Goal: Task Accomplishment & Management: Use online tool/utility

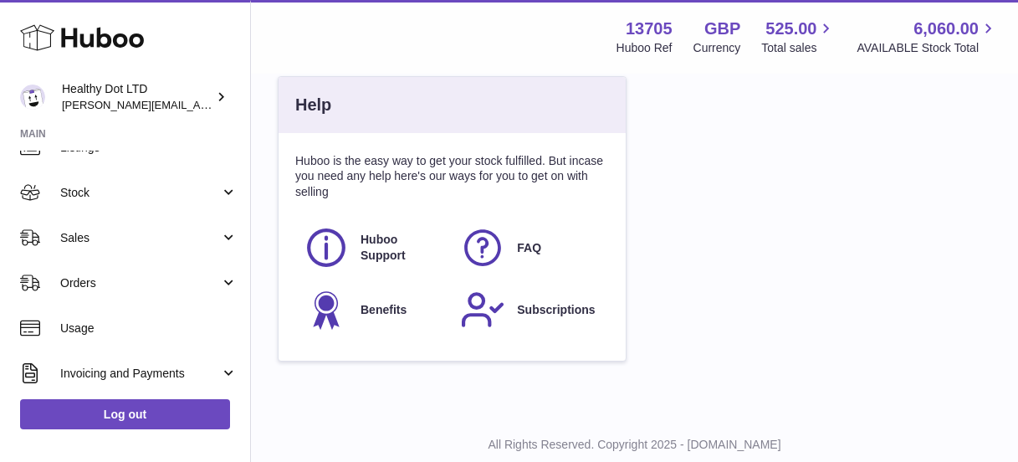
scroll to position [964, 0]
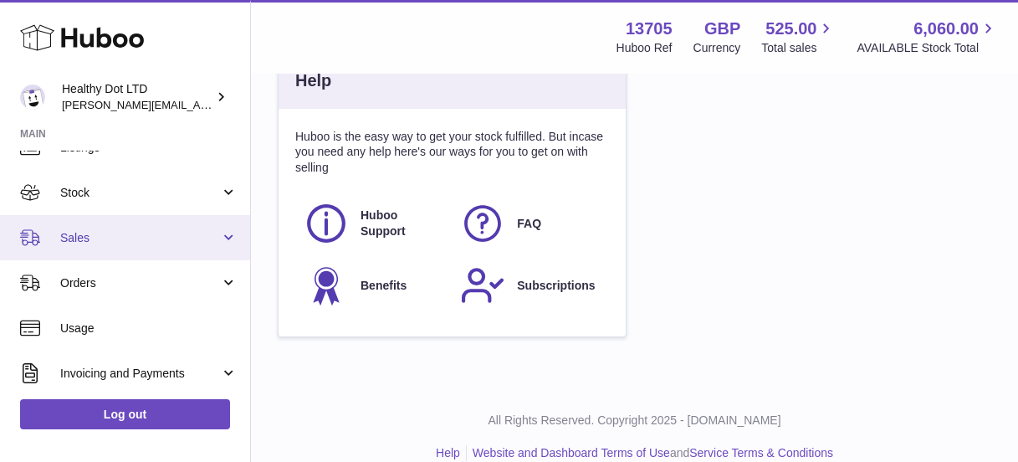
click at [152, 234] on span "Sales" at bounding box center [140, 238] width 160 height 16
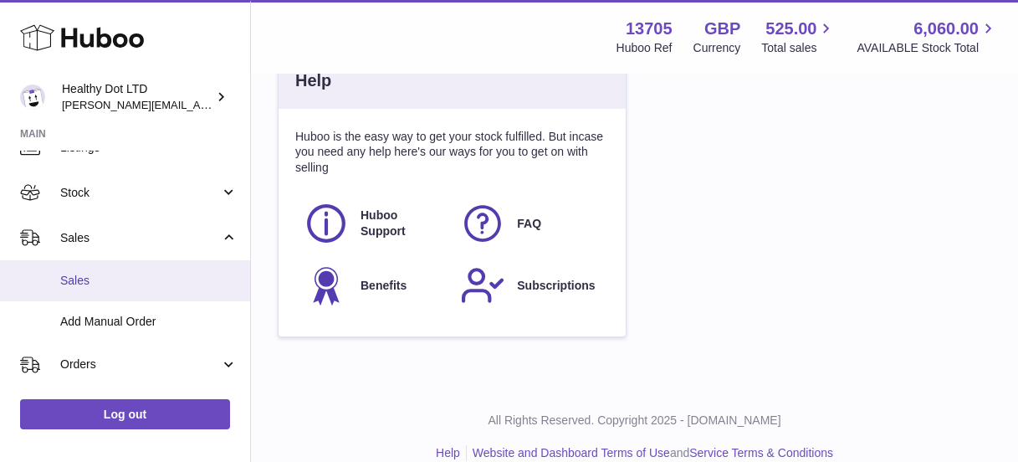
click at [139, 279] on span "Sales" at bounding box center [148, 281] width 177 height 16
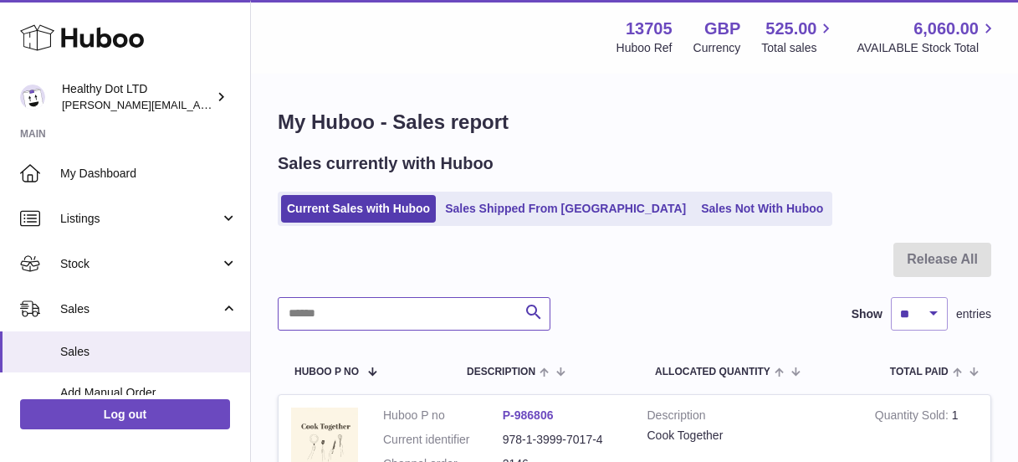
click at [389, 313] on input "text" at bounding box center [414, 313] width 273 height 33
paste input "**********"
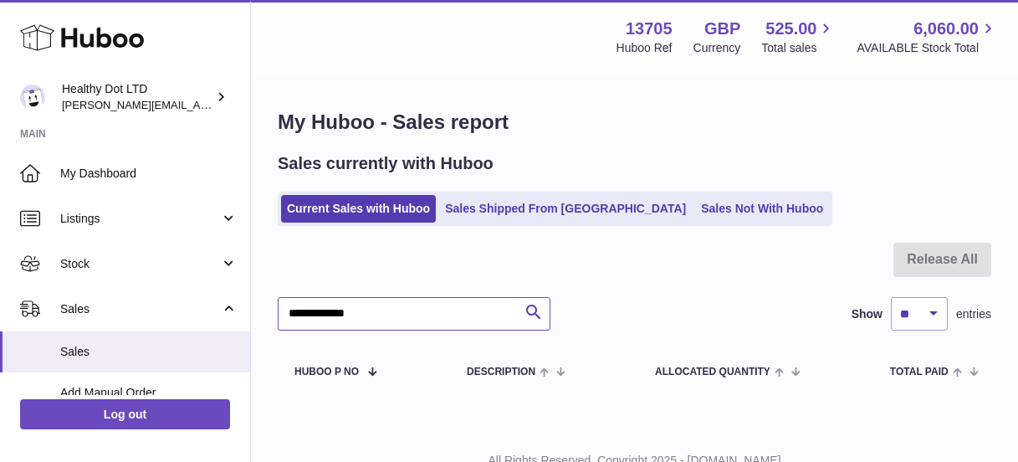
scroll to position [64, 0]
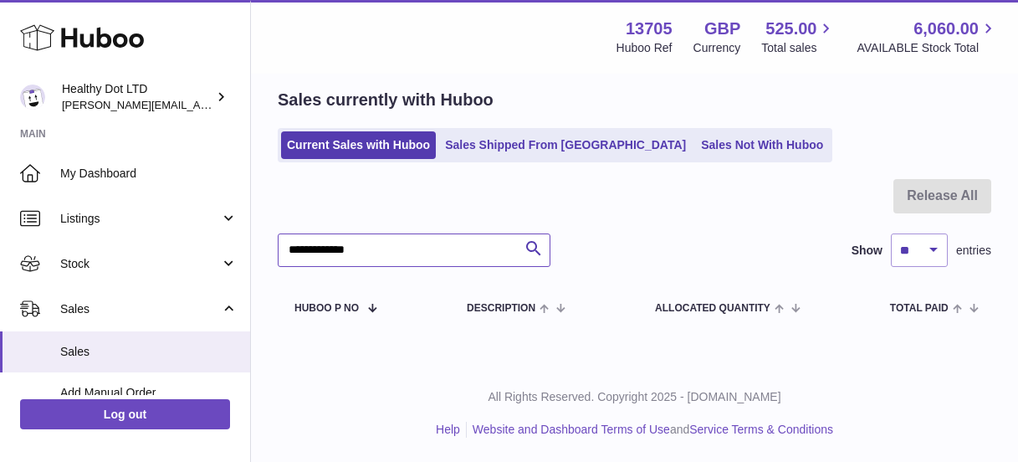
drag, startPoint x: 369, startPoint y: 254, endPoint x: 317, endPoint y: 252, distance: 51.9
click at [317, 252] on input "**********" at bounding box center [414, 249] width 273 height 33
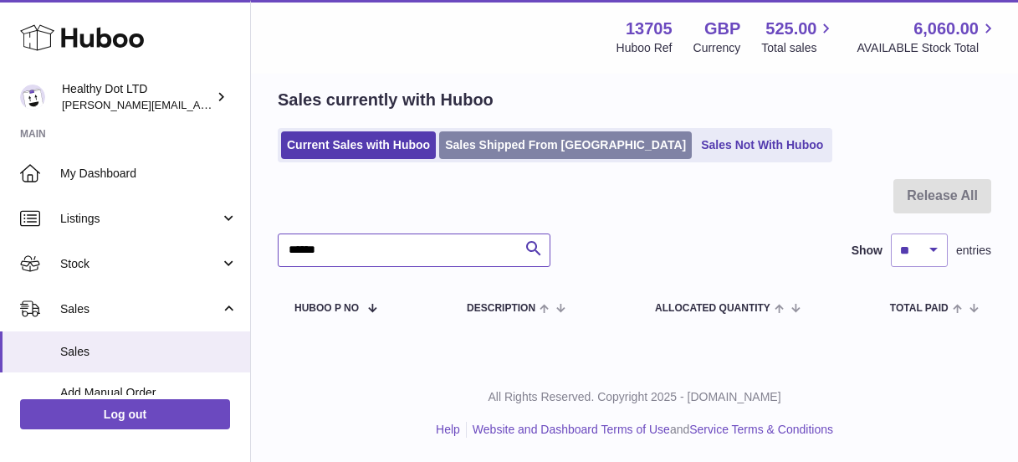
type input "*****"
click at [479, 135] on link "Sales Shipped From [GEOGRAPHIC_DATA]" at bounding box center [565, 145] width 253 height 28
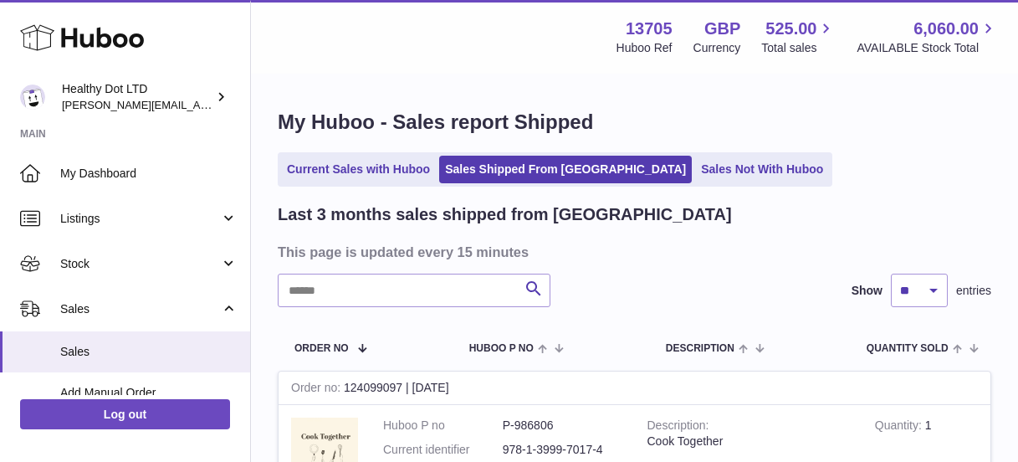
scroll to position [3, 0]
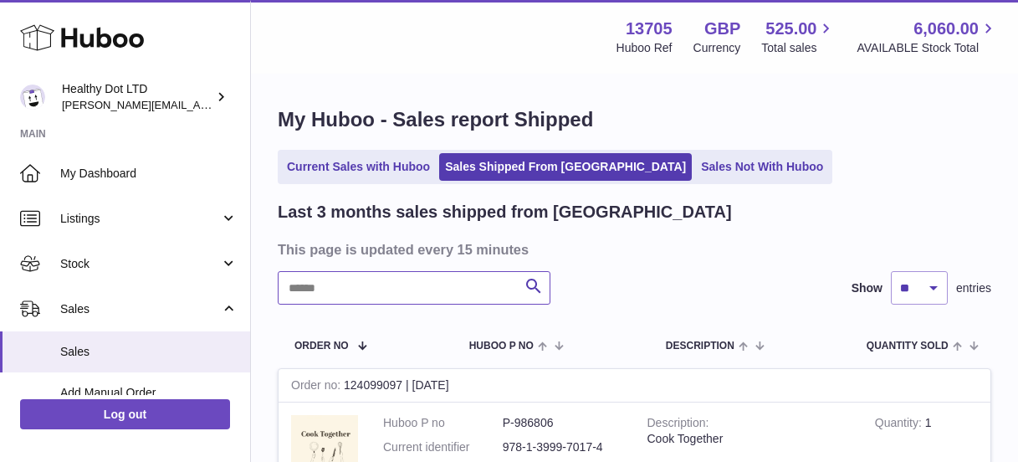
click at [438, 279] on input "text" at bounding box center [414, 287] width 273 height 33
type input "*"
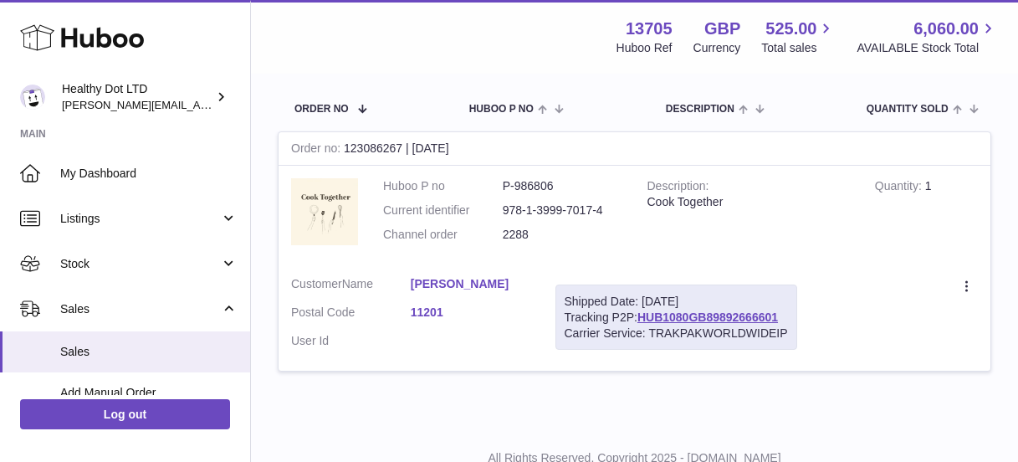
scroll to position [240, 0]
click at [745, 314] on link "HUB1080GB89892666601" at bounding box center [707, 316] width 141 height 13
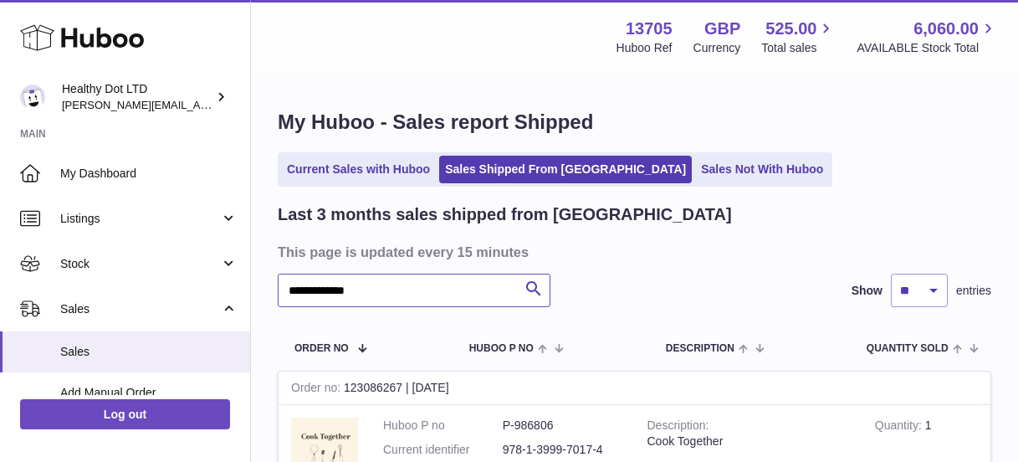
click at [379, 299] on input "**********" at bounding box center [414, 290] width 273 height 33
paste input "text"
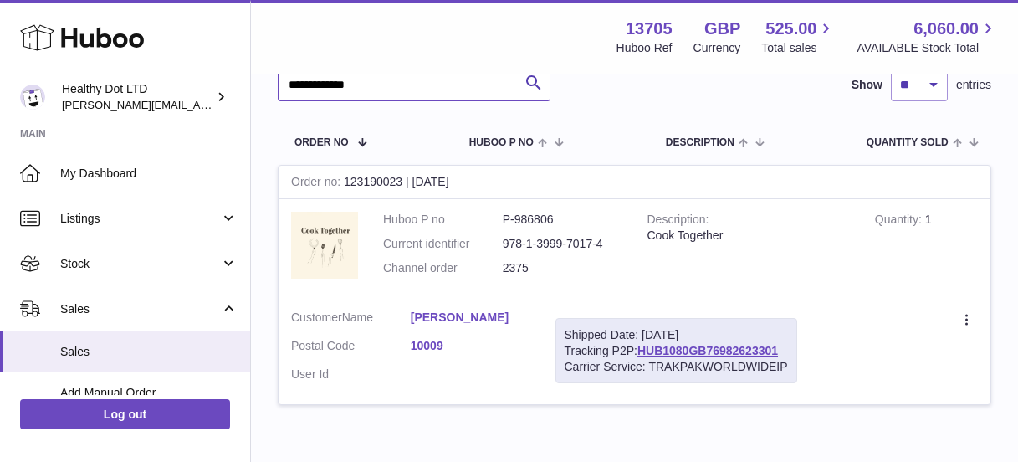
scroll to position [212, 0]
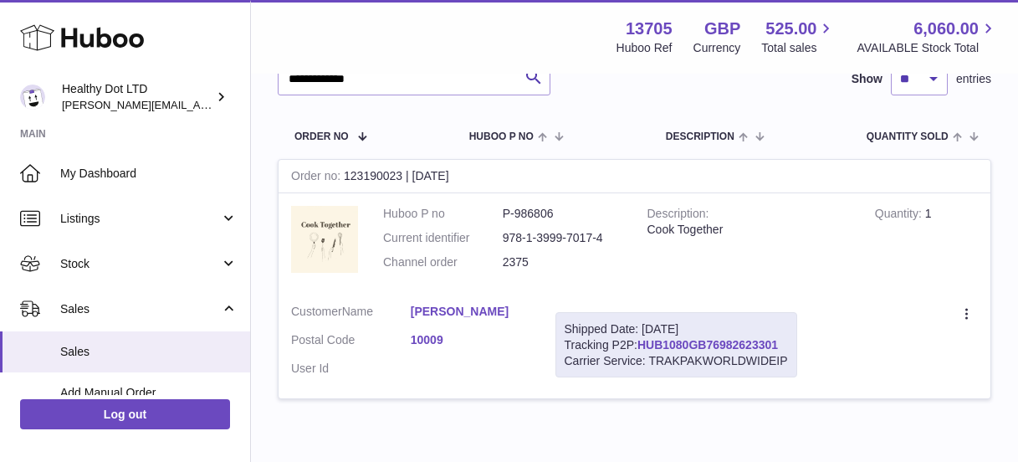
click at [738, 346] on link "HUB1080GB76982623301" at bounding box center [707, 344] width 141 height 13
click at [336, 96] on div "**********" at bounding box center [635, 205] width 714 height 427
click at [337, 80] on input "**********" at bounding box center [414, 78] width 273 height 33
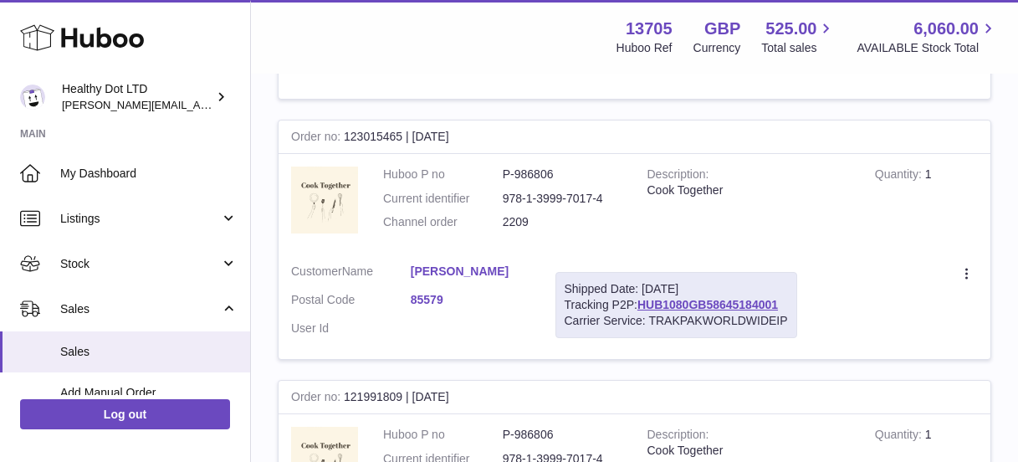
scroll to position [787, 0]
type input "******"
click at [955, 263] on div "Create a ticket Duplicate Order" at bounding box center [900, 273] width 156 height 21
click at [967, 266] on icon at bounding box center [968, 274] width 19 height 17
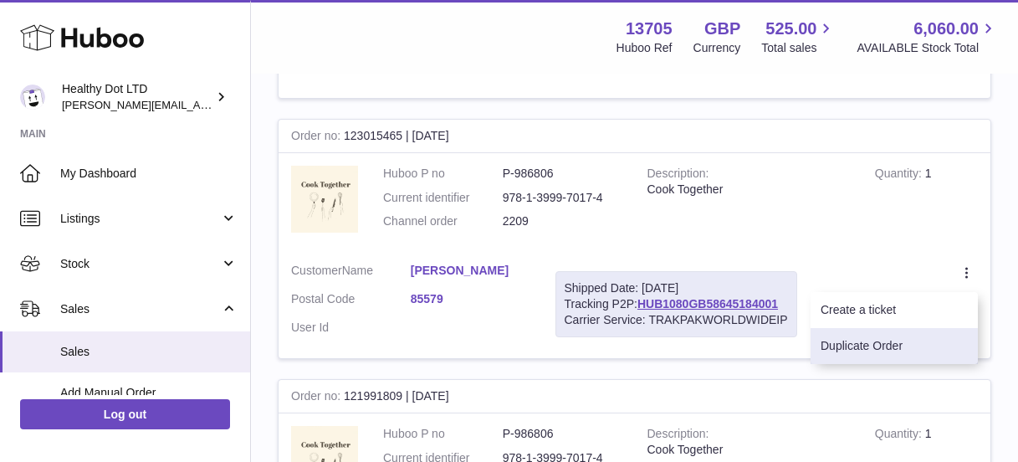
click at [898, 330] on li "Duplicate Order" at bounding box center [894, 346] width 167 height 36
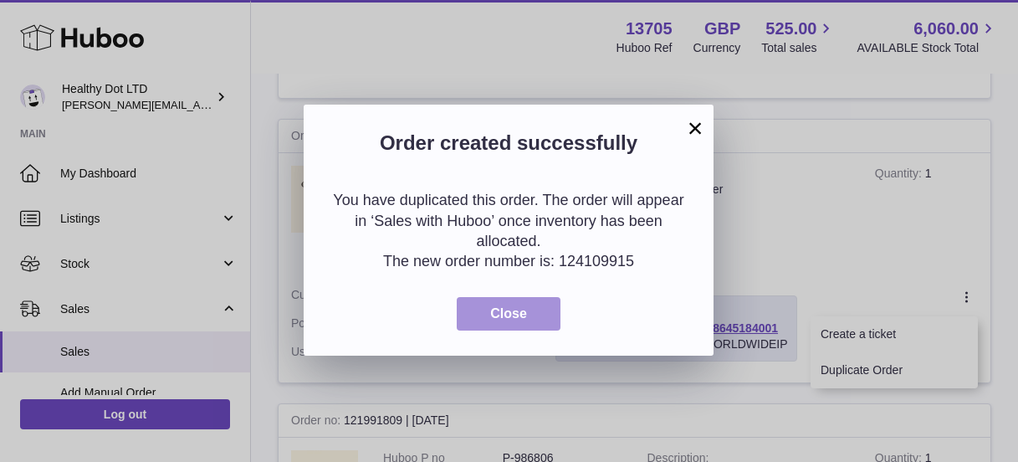
click at [522, 305] on button "Close" at bounding box center [509, 314] width 104 height 34
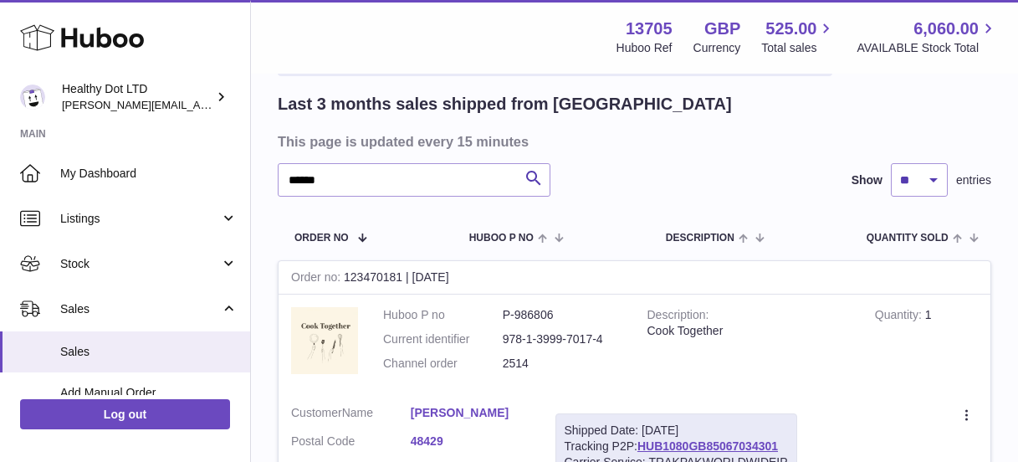
scroll to position [0, 0]
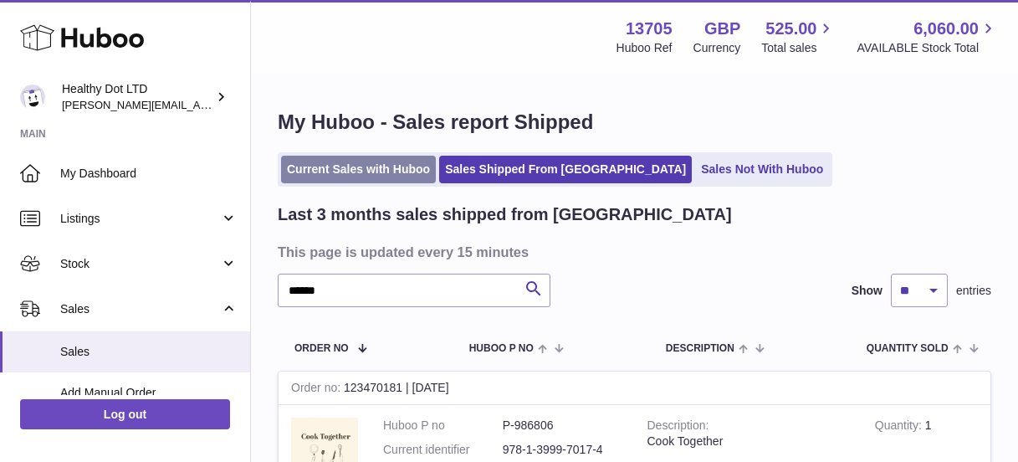
click at [325, 169] on link "Current Sales with Huboo" at bounding box center [358, 170] width 155 height 28
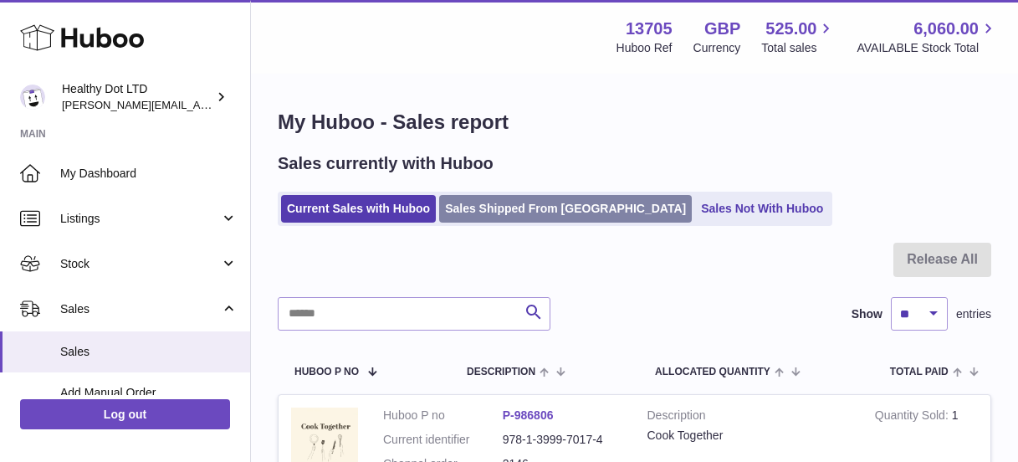
click at [521, 203] on link "Sales Shipped From [GEOGRAPHIC_DATA]" at bounding box center [565, 209] width 253 height 28
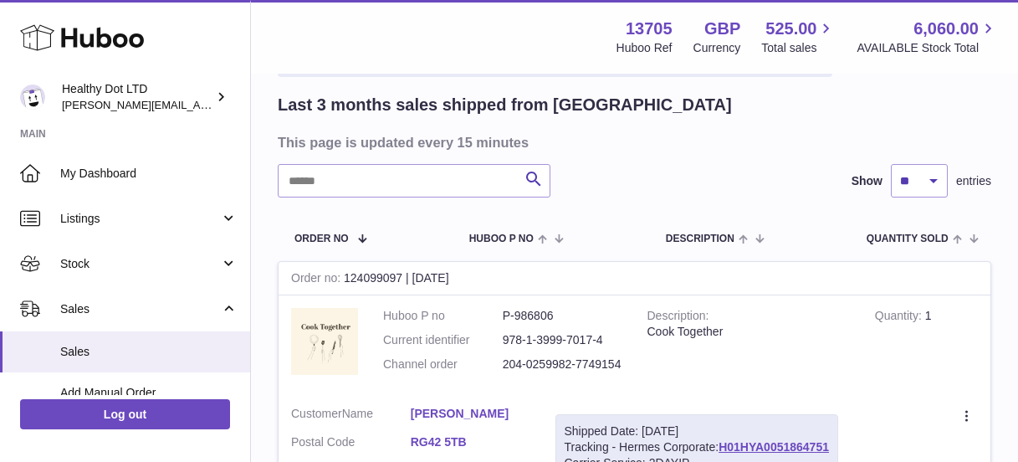
scroll to position [121, 0]
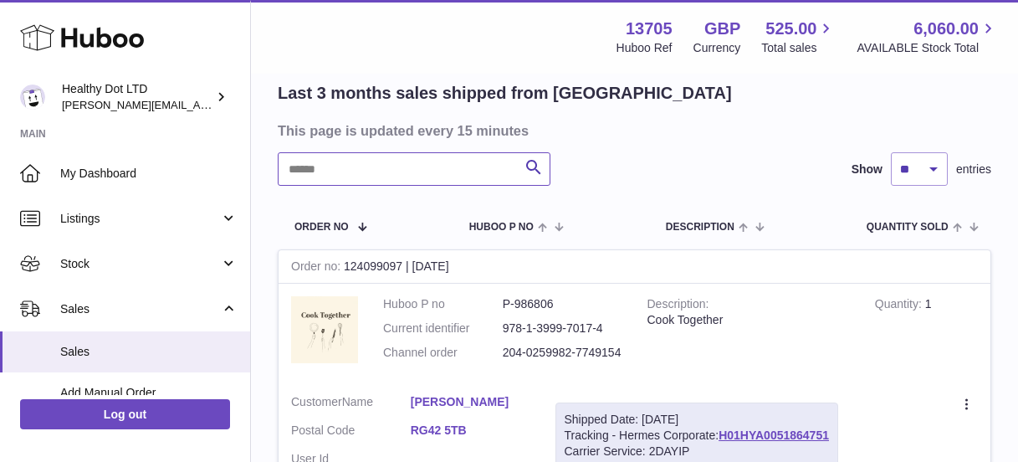
click at [418, 173] on input "text" at bounding box center [414, 168] width 273 height 33
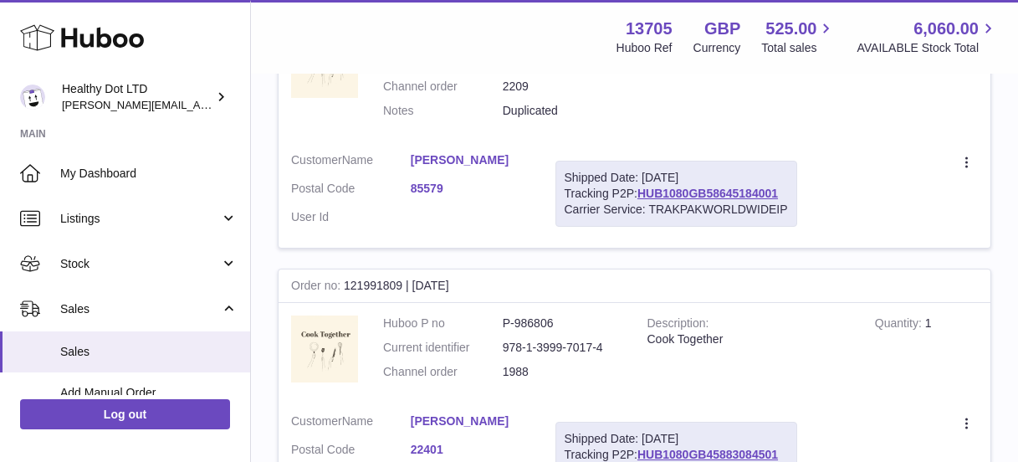
scroll to position [917, 0]
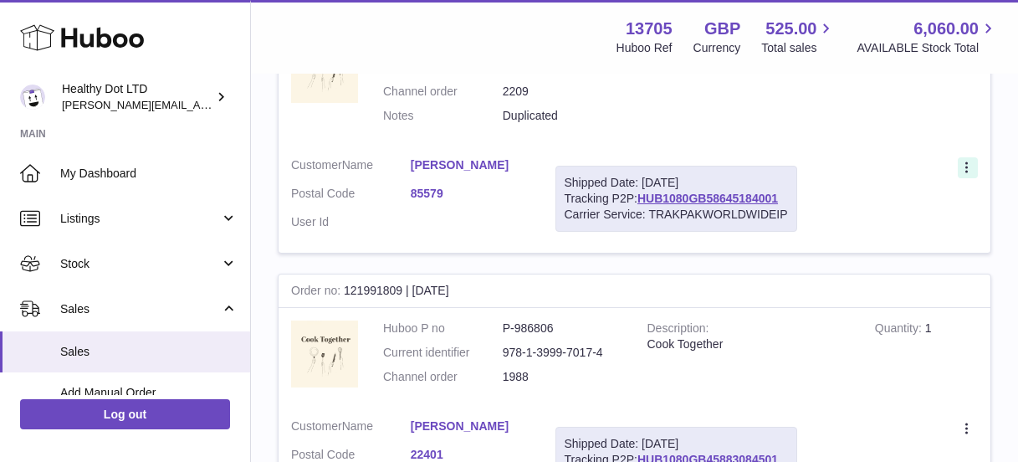
type input "******"
click at [964, 161] on icon at bounding box center [968, 169] width 19 height 17
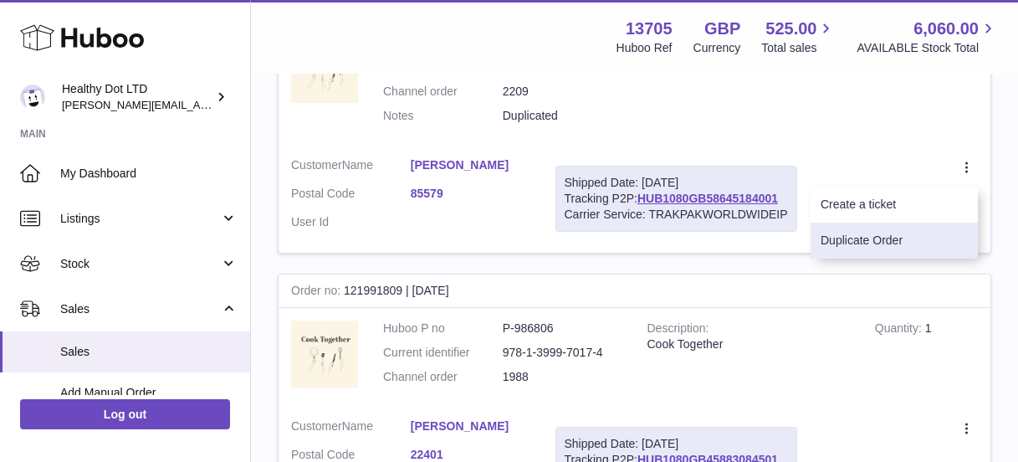
click at [888, 233] on li "Duplicate Order" at bounding box center [894, 241] width 167 height 36
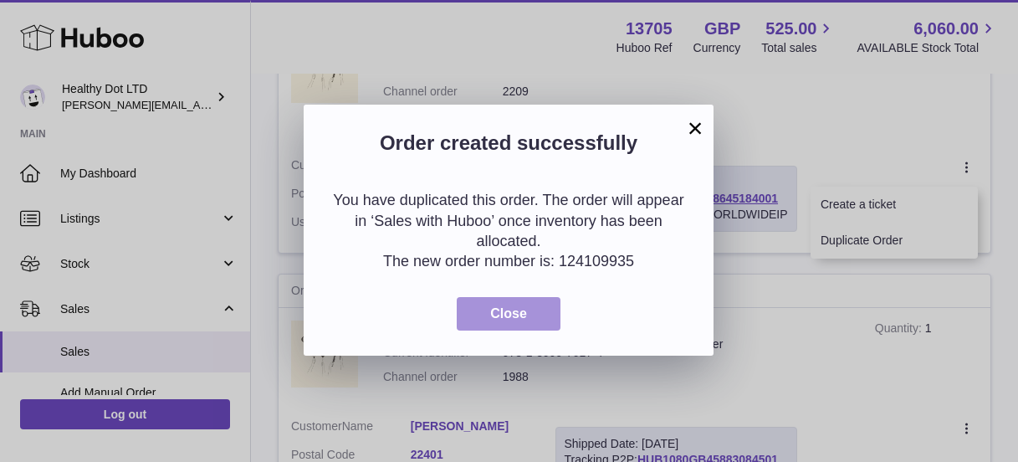
click at [519, 306] on span "Close" at bounding box center [508, 313] width 37 height 14
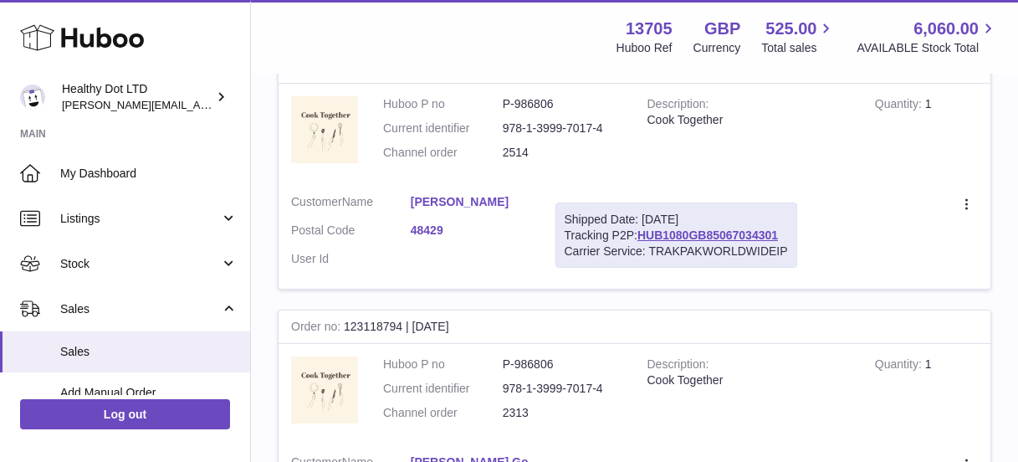
scroll to position [0, 0]
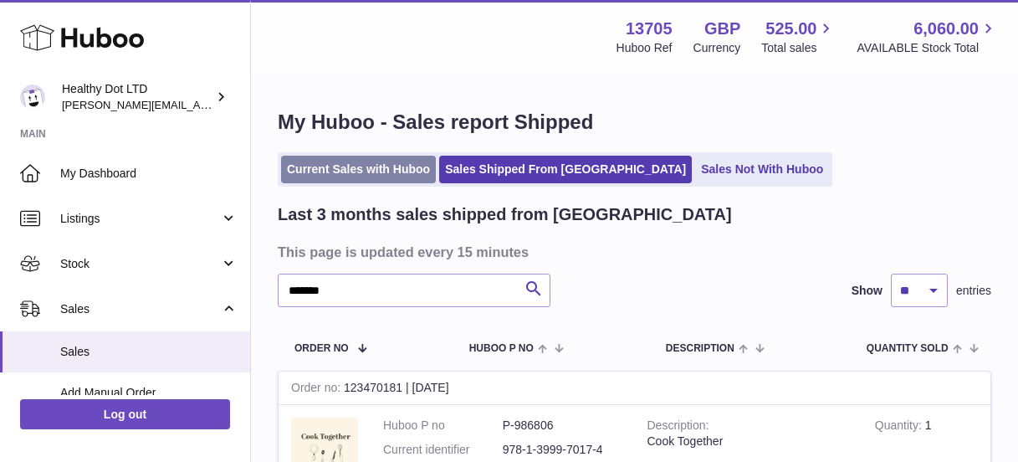
click at [379, 180] on link "Current Sales with Huboo" at bounding box center [358, 170] width 155 height 28
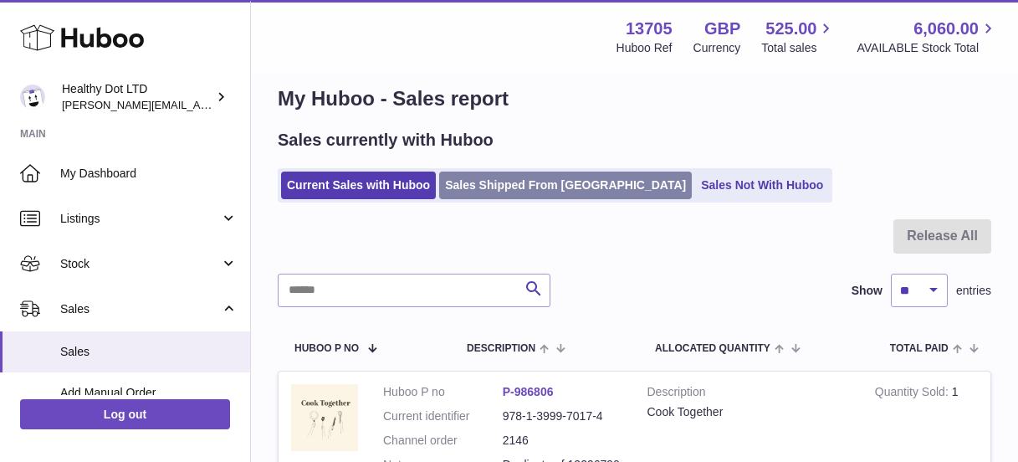
scroll to position [60, 0]
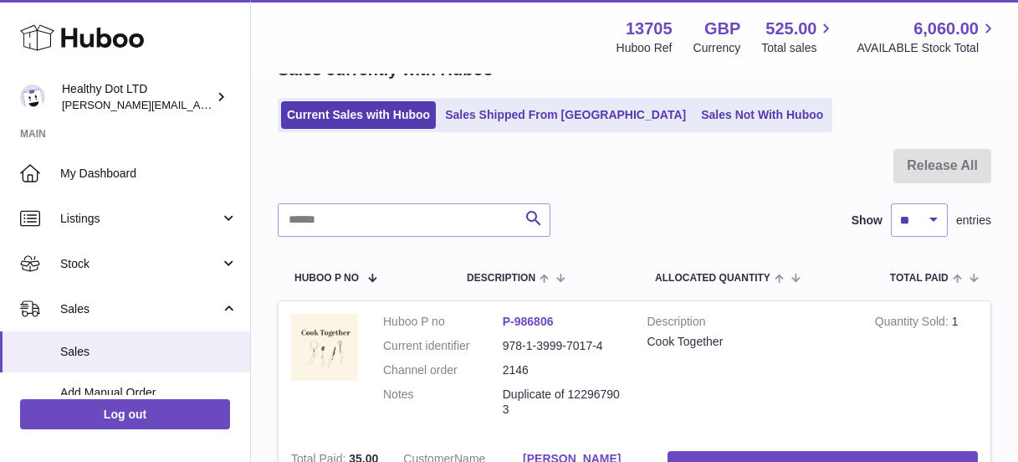
scroll to position [100, 0]
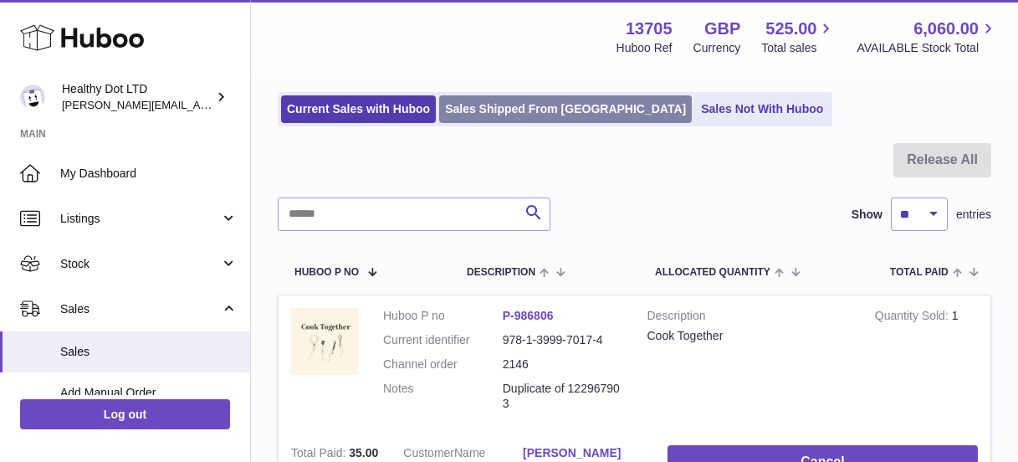
click at [516, 111] on link "Sales Shipped From [GEOGRAPHIC_DATA]" at bounding box center [565, 109] width 253 height 28
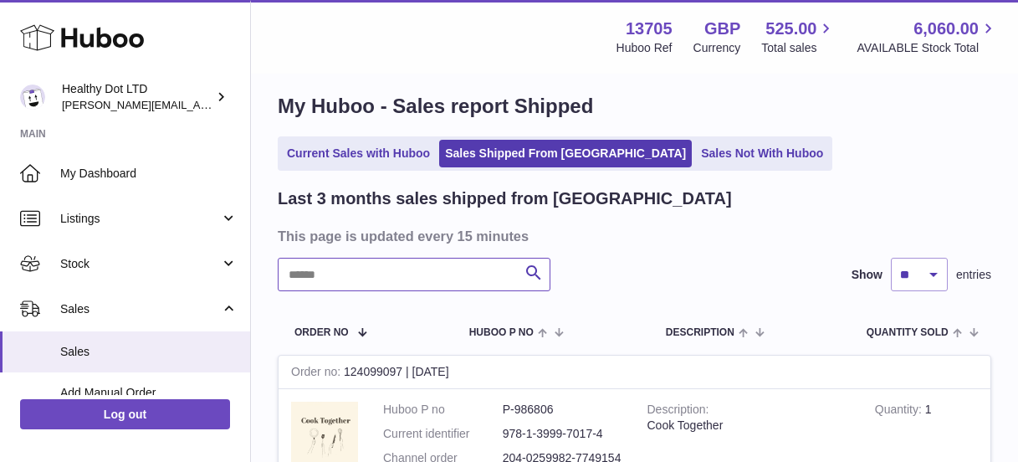
click at [377, 289] on input "text" at bounding box center [414, 274] width 273 height 33
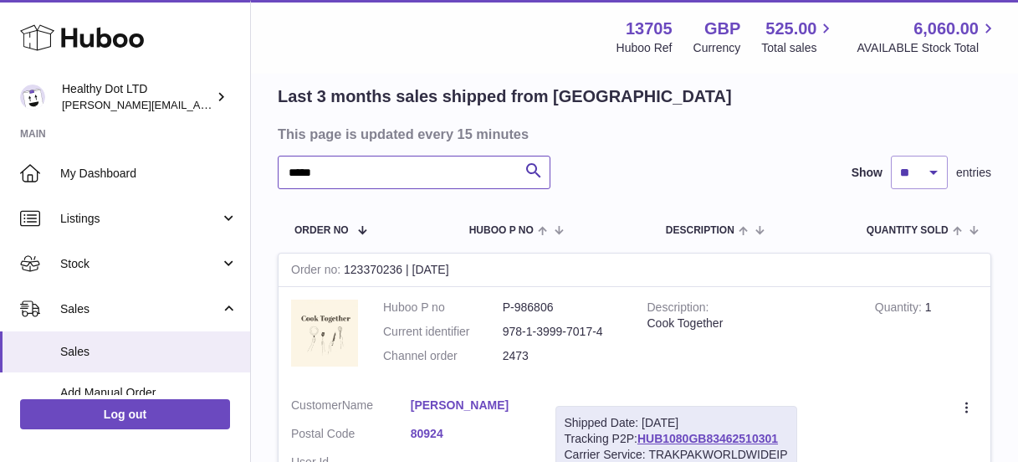
scroll to position [131, 0]
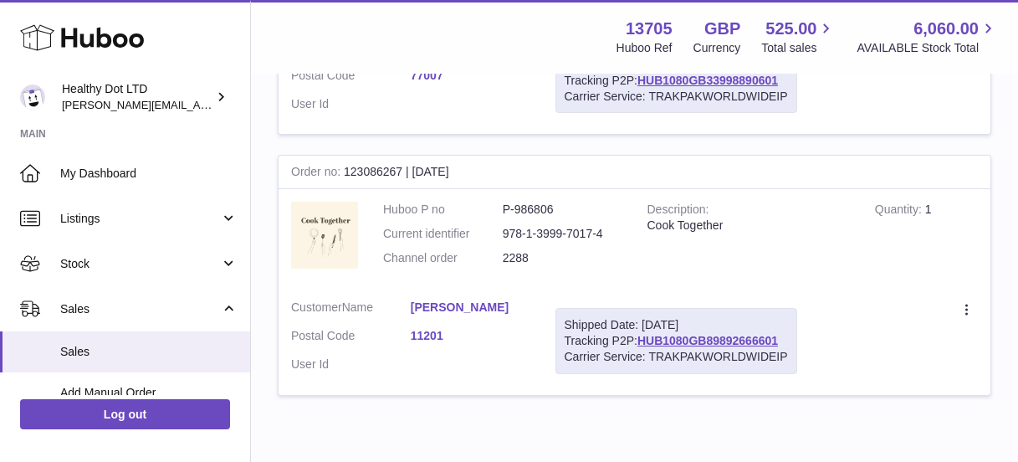
scroll to position [535, 0]
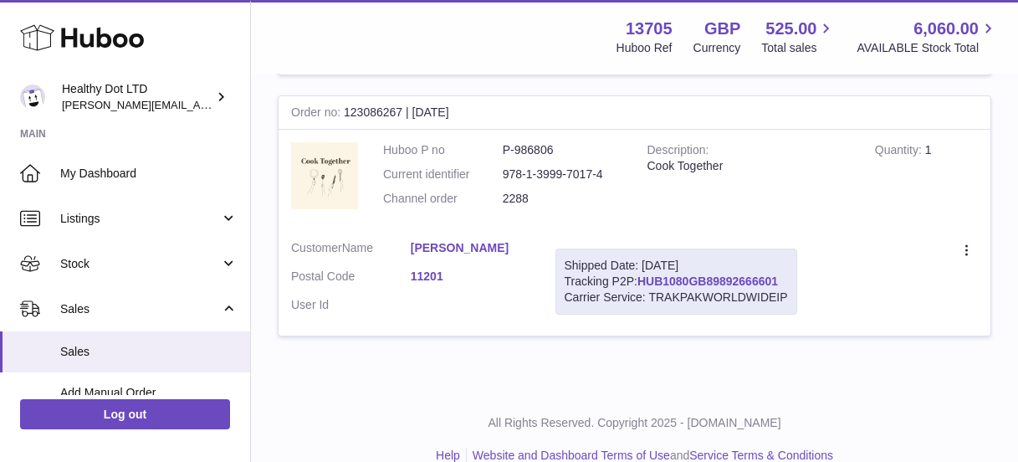
type input "*******"
click at [705, 284] on link "HUB1080GB89892666601" at bounding box center [707, 280] width 141 height 13
